Goal: Transaction & Acquisition: Purchase product/service

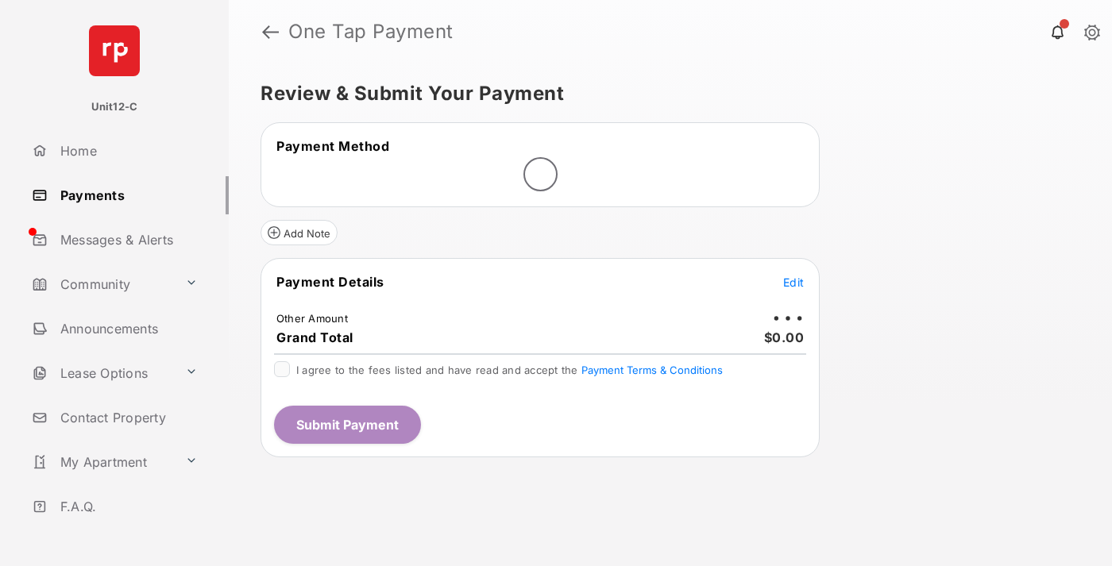
click at [793, 282] on span "Edit" at bounding box center [793, 282] width 21 height 13
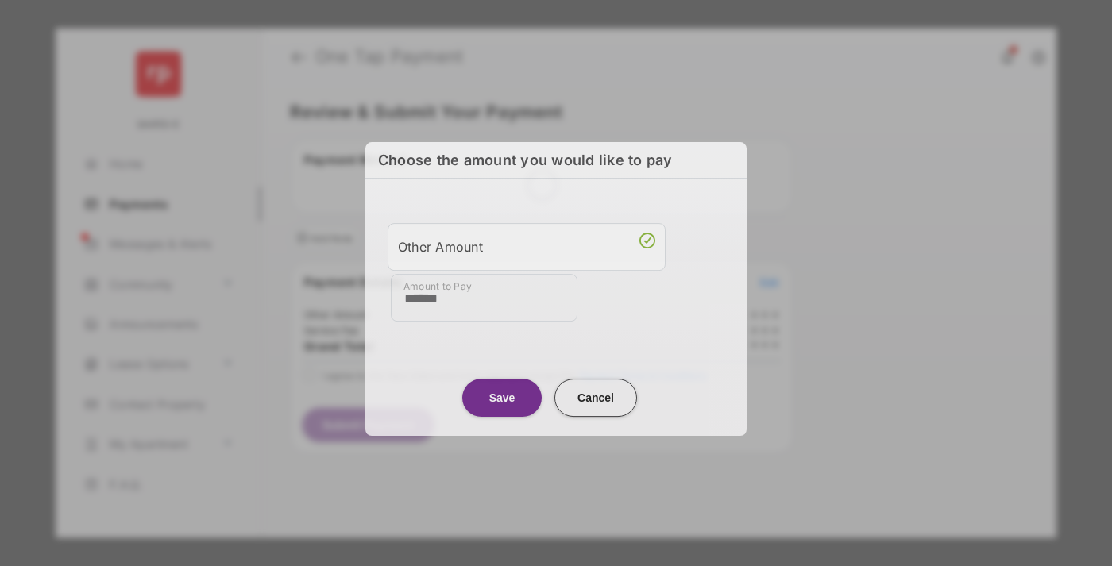
type input "******"
click at [502, 395] on button "Save" at bounding box center [501, 398] width 79 height 38
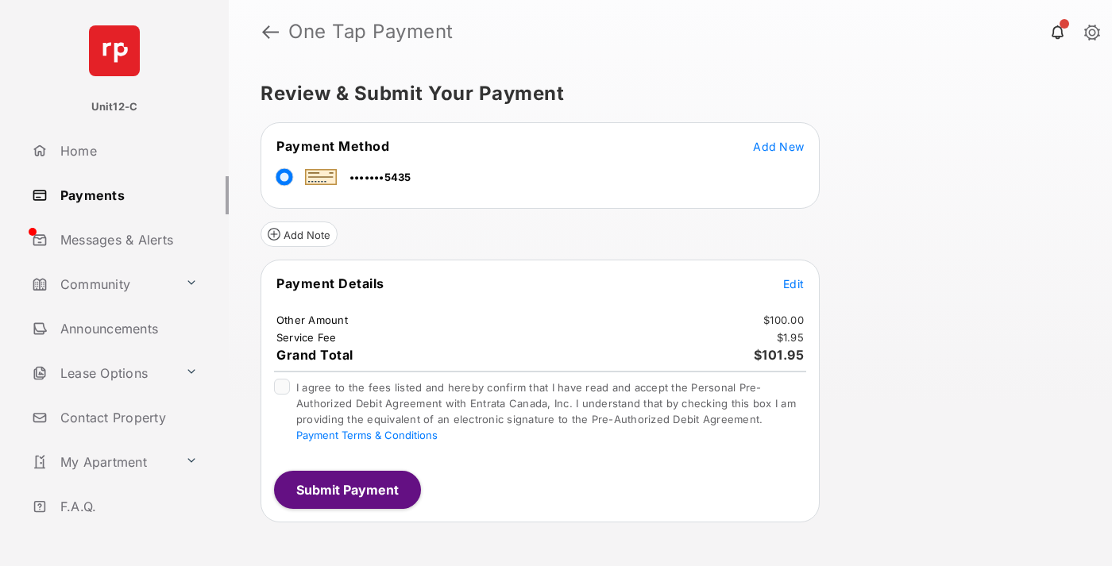
click at [793, 283] on span "Edit" at bounding box center [793, 283] width 21 height 13
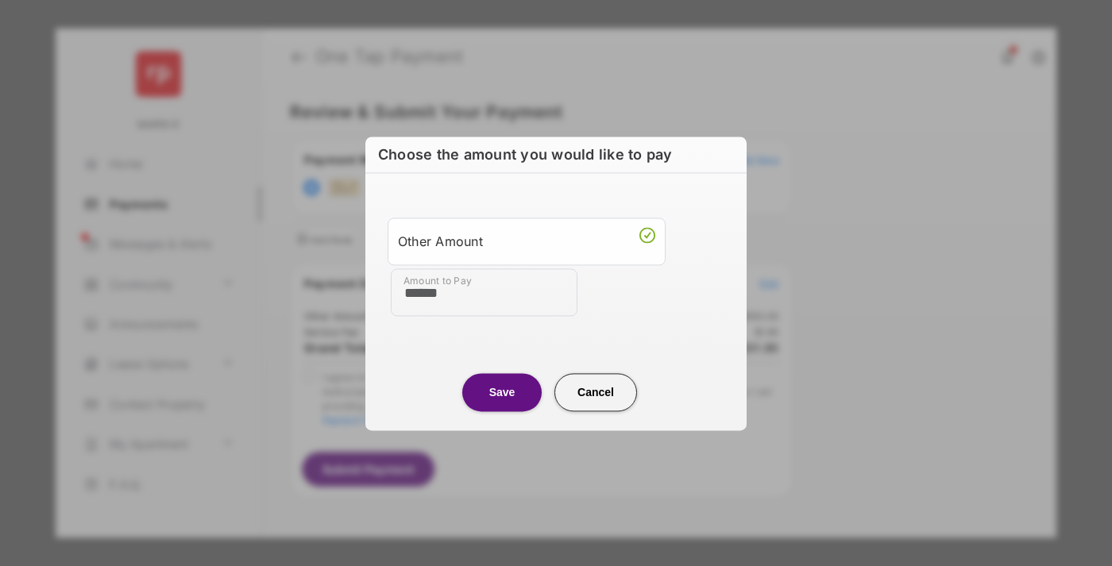
click at [502, 391] on button "Save" at bounding box center [501, 392] width 79 height 38
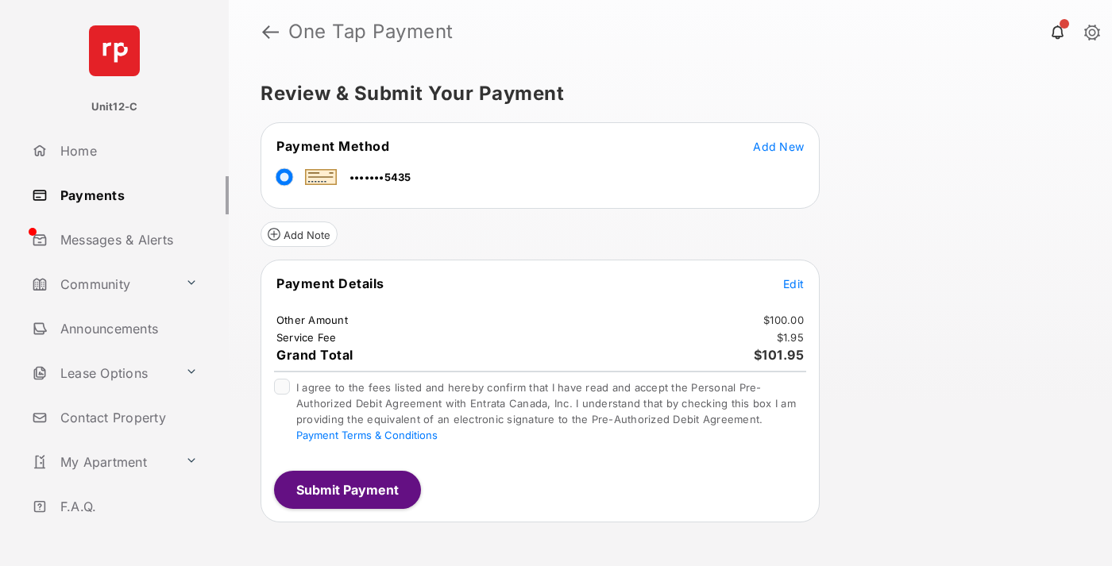
click at [346, 489] on button "Submit Payment" at bounding box center [347, 490] width 147 height 38
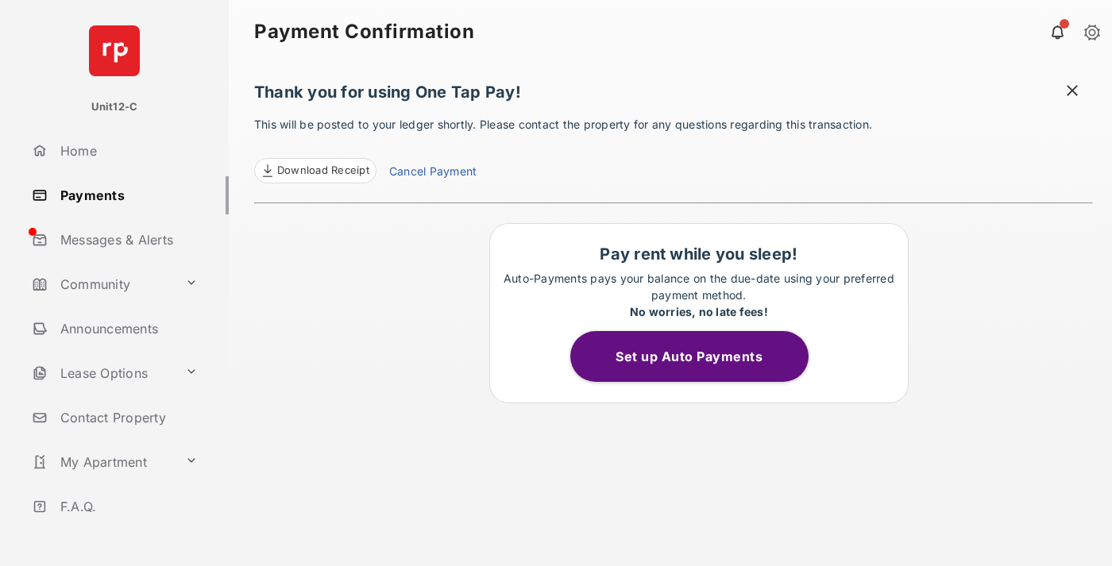
click at [1072, 92] on span at bounding box center [1072, 93] width 16 height 20
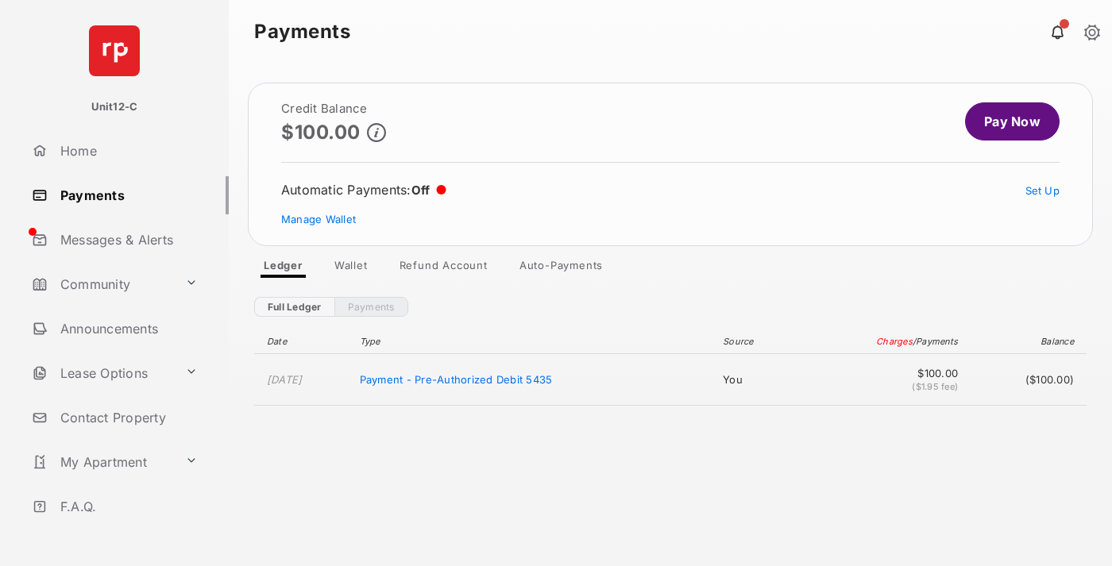
click at [318, 219] on link "Manage Wallet" at bounding box center [318, 219] width 75 height 13
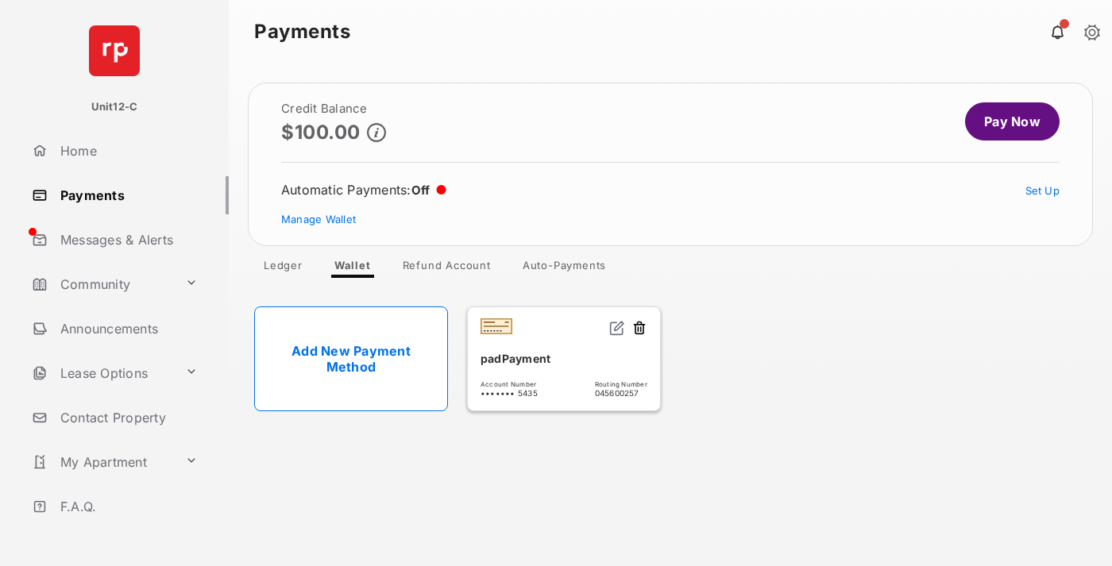
click at [639, 329] on button at bounding box center [639, 329] width 16 height 18
